Goal: Find specific page/section

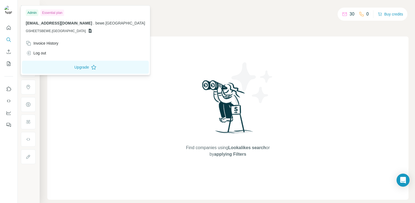
click at [7, 8] on img at bounding box center [8, 9] width 9 height 9
click at [7, 31] on button "Quick start" at bounding box center [8, 28] width 9 height 10
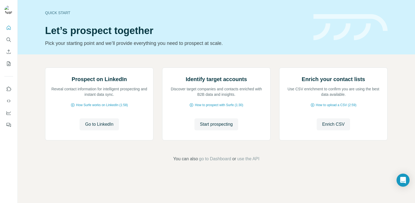
scroll to position [32, 0]
click at [5, 28] on button "Quick start" at bounding box center [8, 28] width 9 height 10
click at [7, 36] on button "Search" at bounding box center [8, 40] width 9 height 10
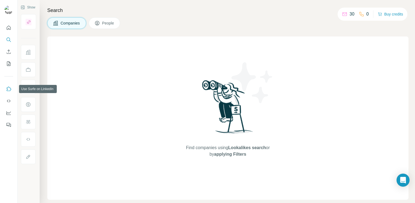
click at [7, 88] on icon "Use Surfe on LinkedIn" at bounding box center [9, 88] width 5 height 4
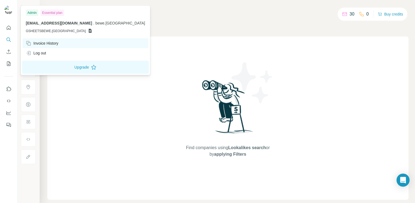
click at [41, 41] on div "Invoice History" at bounding box center [42, 43] width 33 height 5
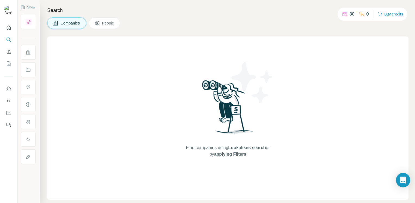
click at [403, 181] on icon "Open Intercom Messenger" at bounding box center [403, 179] width 7 height 7
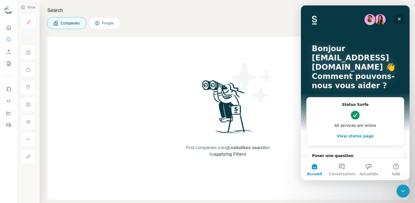
click at [400, 21] on icon "Fermer" at bounding box center [399, 19] width 4 height 4
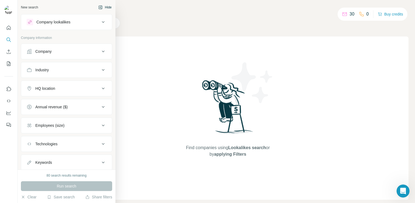
click at [27, 8] on div "New search" at bounding box center [29, 7] width 17 height 5
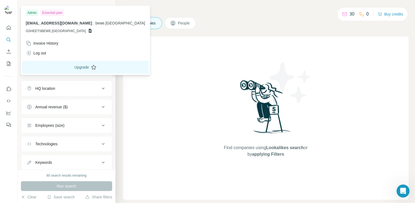
click at [54, 66] on button "Upgrade" at bounding box center [85, 67] width 127 height 13
